Goal: Information Seeking & Learning: Learn about a topic

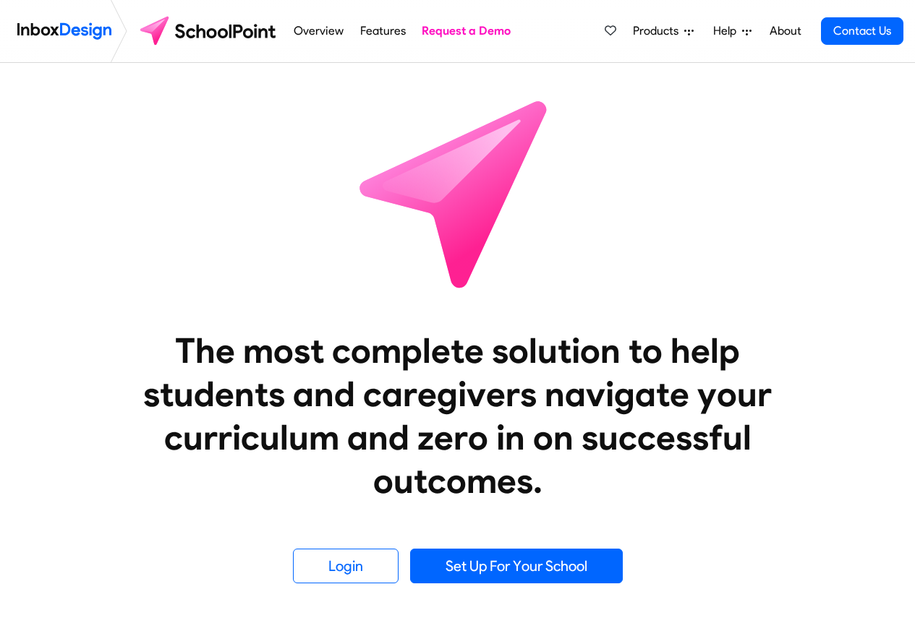
click at [344, 32] on link "Overview" at bounding box center [319, 31] width 58 height 29
click at [406, 14] on li "Features" at bounding box center [382, 31] width 61 height 62
click at [781, 31] on link "About" at bounding box center [785, 31] width 40 height 29
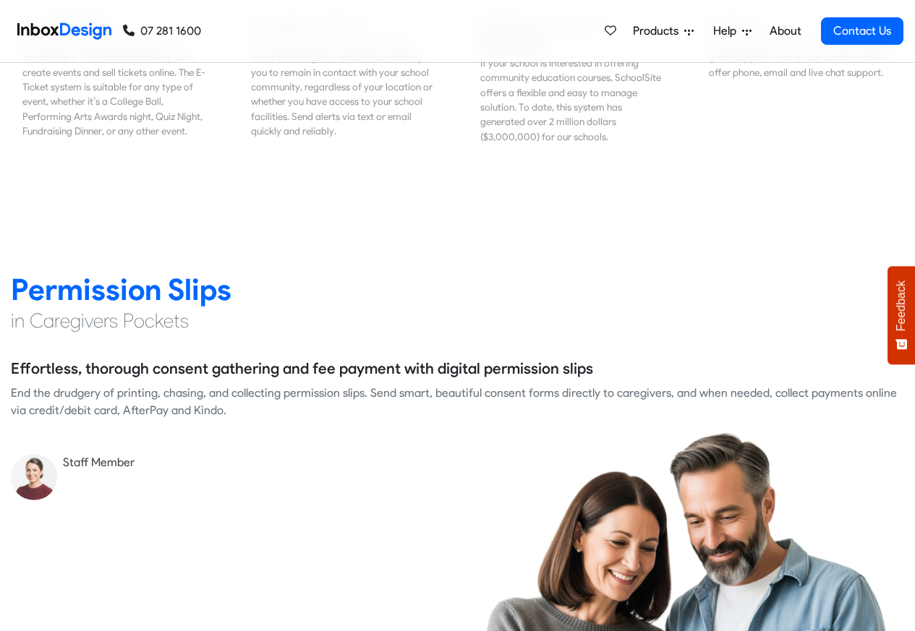
scroll to position [1823, 0]
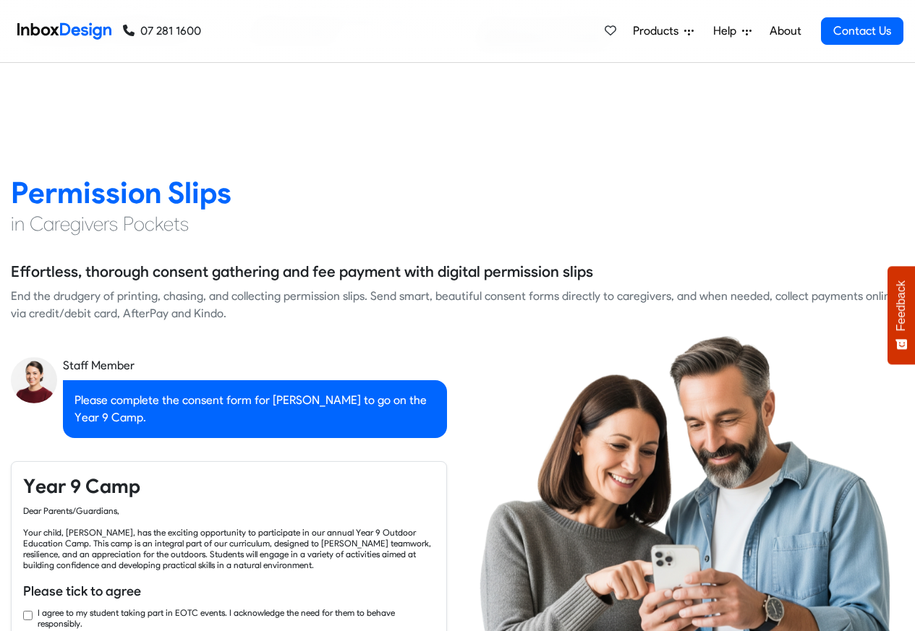
checkbox input "true"
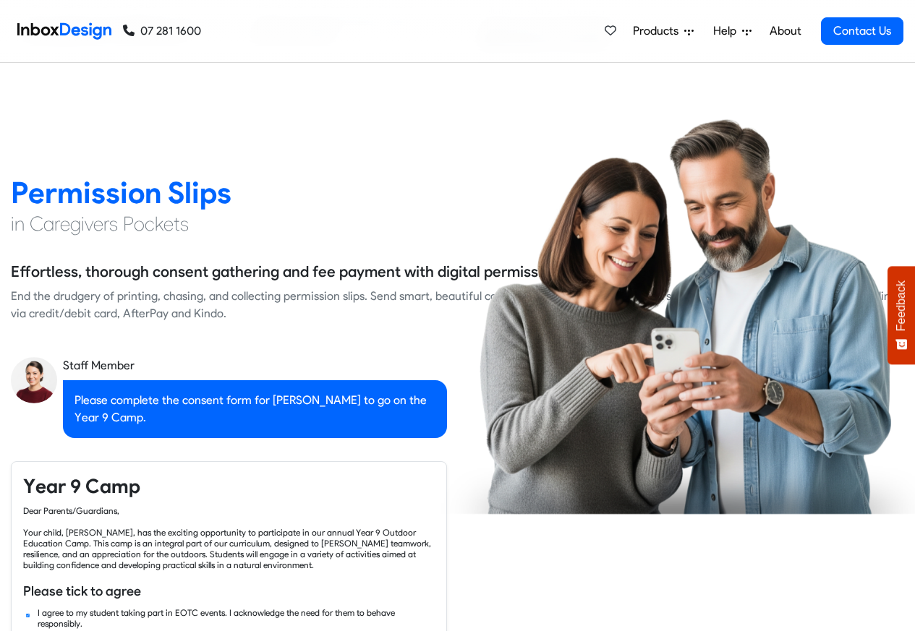
checkbox input "true"
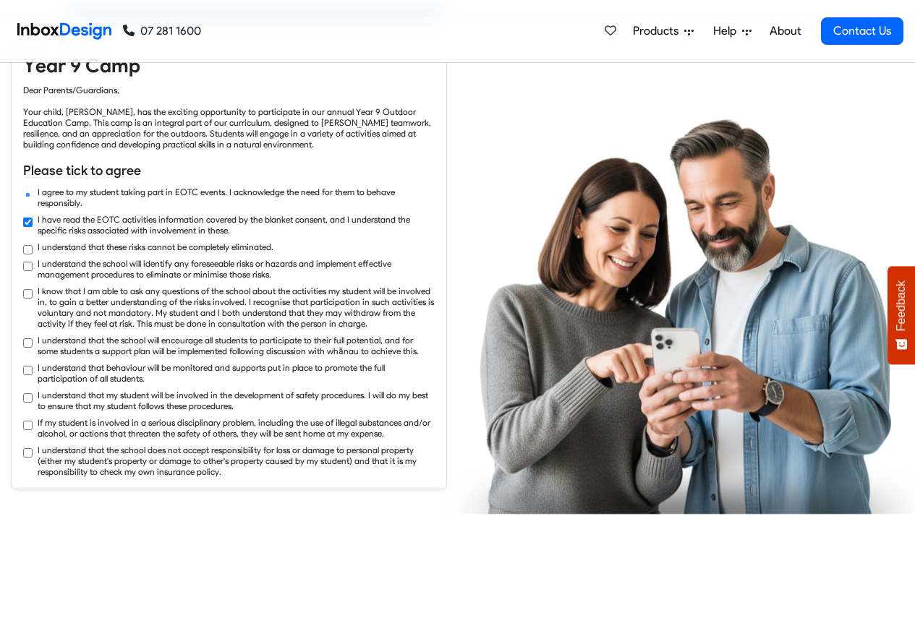
checkbox input "true"
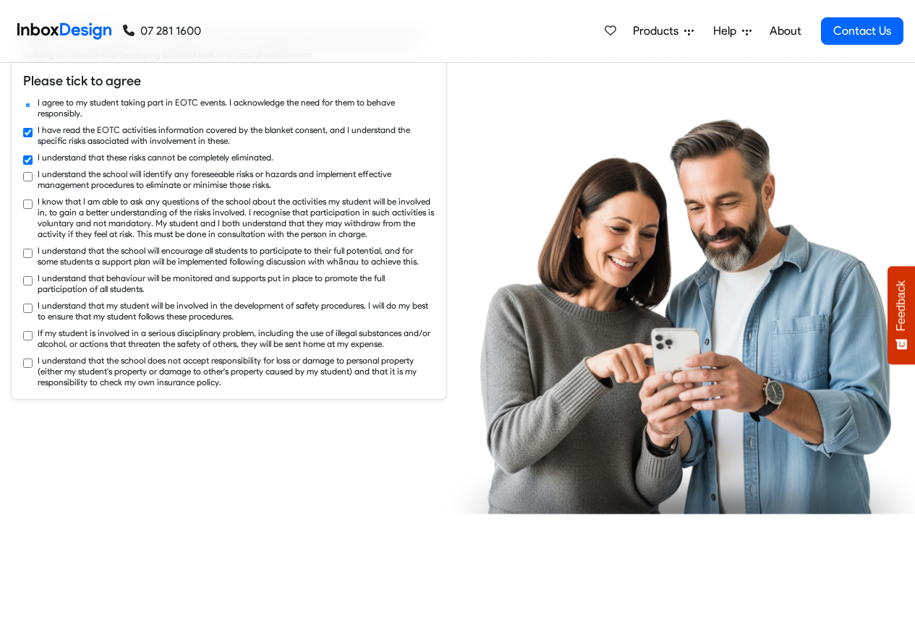
checkbox input "true"
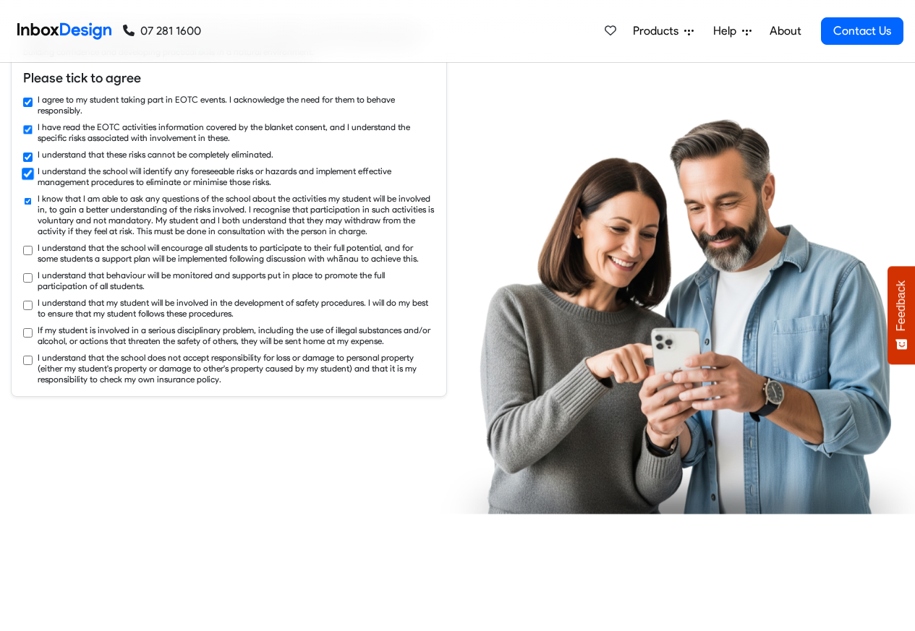
checkbox input "true"
